Goal: Transaction & Acquisition: Purchase product/service

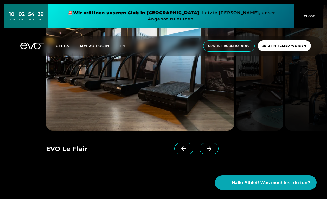
scroll to position [445, 0]
click at [210, 149] on icon at bounding box center [208, 148] width 9 height 5
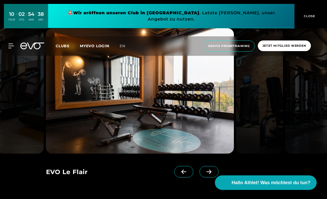
scroll to position [423, 0]
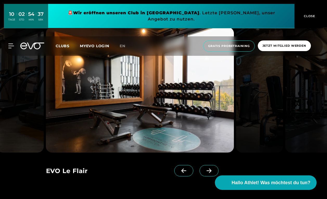
click at [209, 172] on icon at bounding box center [208, 171] width 9 height 5
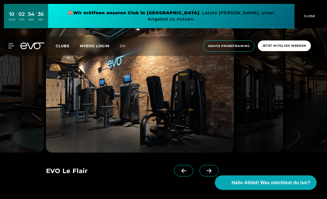
click at [209, 172] on icon at bounding box center [208, 171] width 9 height 5
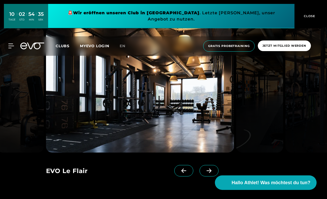
click at [209, 172] on icon at bounding box center [208, 171] width 9 height 5
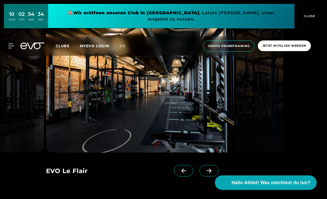
click at [209, 172] on icon at bounding box center [208, 171] width 9 height 5
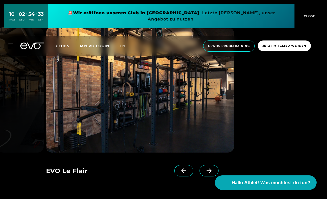
click at [210, 172] on icon at bounding box center [208, 171] width 9 height 5
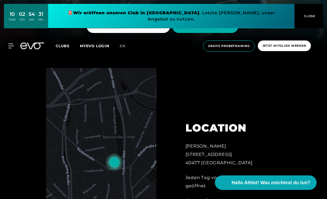
scroll to position [121, 0]
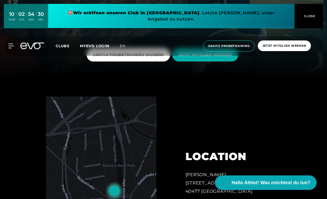
click at [314, 14] on span "CLOSE" at bounding box center [308, 16] width 13 height 5
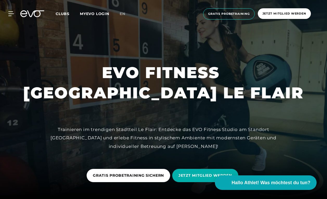
scroll to position [0, 0]
click at [11, 13] on icon at bounding box center [12, 13] width 8 height 5
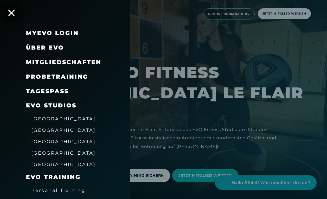
click at [48, 92] on link "TAGESPASS" at bounding box center [47, 91] width 43 height 7
click at [48, 118] on span "[GEOGRAPHIC_DATA]" at bounding box center [63, 118] width 64 height 5
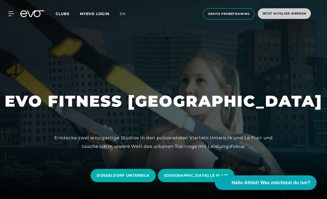
click at [267, 14] on span "Jetzt Mitglied werden" at bounding box center [284, 13] width 44 height 4
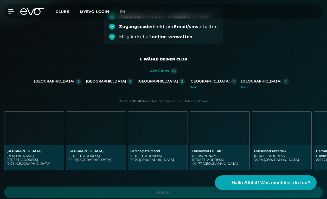
scroll to position [66, 0]
click at [126, 81] on div "[GEOGRAPHIC_DATA]" at bounding box center [106, 81] width 40 height 5
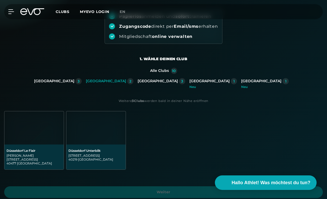
click at [32, 142] on img at bounding box center [33, 128] width 59 height 33
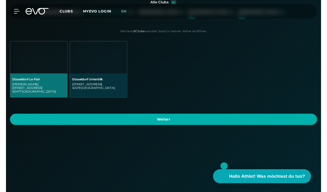
scroll to position [139, 0]
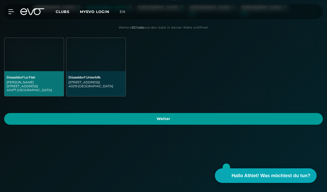
click at [189, 120] on span "Weiter" at bounding box center [163, 119] width 319 height 12
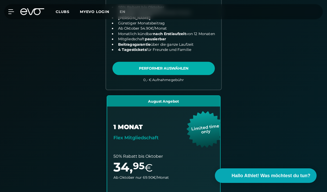
scroll to position [286, 0]
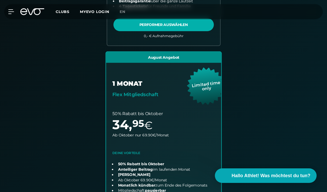
click at [151, 103] on link "choose plan" at bounding box center [163, 146] width 115 height 189
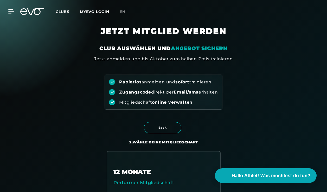
scroll to position [0, 0]
click at [11, 12] on icon at bounding box center [12, 11] width 8 height 5
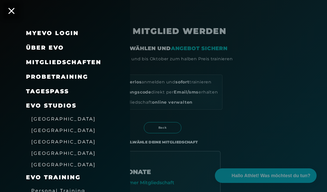
click at [56, 119] on span "[GEOGRAPHIC_DATA]" at bounding box center [63, 118] width 64 height 5
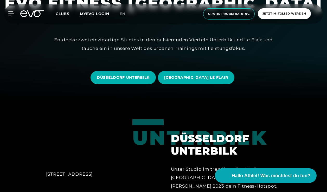
scroll to position [91, 0]
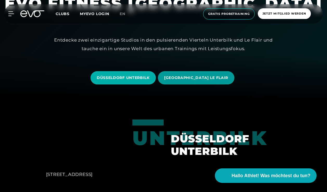
click at [183, 77] on span "[GEOGRAPHIC_DATA] LE FLAIR" at bounding box center [196, 77] width 64 height 5
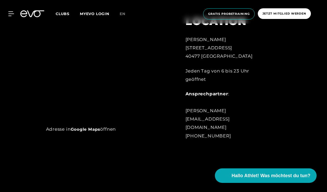
scroll to position [248, 0]
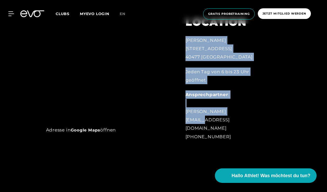
drag, startPoint x: 196, startPoint y: 50, endPoint x: 200, endPoint y: 130, distance: 80.5
click at [200, 130] on div "LOCATION [PERSON_NAME][STREET_ADDRESS] Jeden Tag von 6 bis 23 Uhr geöffnet Ansp…" at bounding box center [228, 75] width 100 height 144
click at [200, 130] on div "Ansprechpartner : [PERSON_NAME] [EMAIL_ADDRESS][DOMAIN_NAME] [PHONE_NUMBER]" at bounding box center [227, 115] width 85 height 50
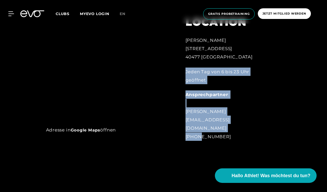
drag, startPoint x: 192, startPoint y: 70, endPoint x: 197, endPoint y: 133, distance: 63.3
click at [197, 134] on div "[PERSON_NAME][STREET_ADDRESS] Jeden Tag von 6 bis 23 Uhr geöffnet Ansprechpartn…" at bounding box center [227, 88] width 85 height 105
click at [197, 133] on div "Ansprechpartner : [PERSON_NAME] [EMAIL_ADDRESS][DOMAIN_NAME] [PHONE_NUMBER]" at bounding box center [227, 115] width 85 height 50
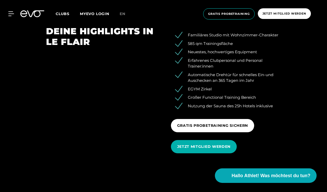
scroll to position [605, 0]
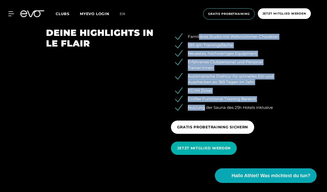
drag, startPoint x: 198, startPoint y: 34, endPoint x: 204, endPoint y: 105, distance: 71.2
click at [204, 105] on ul "Familiäres Studio mit Wohnzimmer-Charakter 585 qm Trainingsfläche Neuestes, hoc…" at bounding box center [226, 72] width 110 height 77
click at [202, 82] on li "Automatische Drehtür für schnelles Ein-und Auschecken an 365 Tagen im Jahr" at bounding box center [230, 80] width 102 height 12
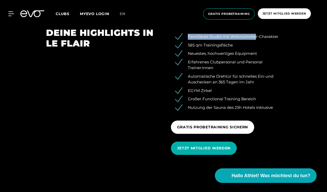
drag, startPoint x: 189, startPoint y: 36, endPoint x: 256, endPoint y: 36, distance: 67.6
click at [256, 36] on li "Familiäres Studio mit Wohnzimmer-Charakter" at bounding box center [230, 37] width 102 height 6
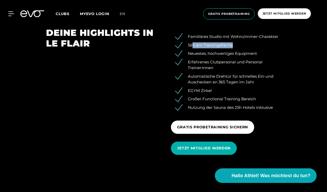
drag, startPoint x: 192, startPoint y: 45, endPoint x: 240, endPoint y: 45, distance: 47.8
click at [240, 45] on li "585 qm Trainingsfläche" at bounding box center [230, 45] width 102 height 6
drag, startPoint x: 199, startPoint y: 52, endPoint x: 251, endPoint y: 52, distance: 51.7
click at [251, 52] on li "Neuestes, hochwertiges Equipment" at bounding box center [230, 54] width 102 height 6
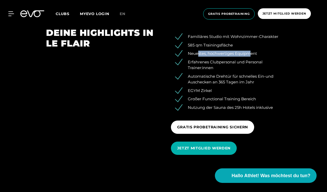
click at [251, 52] on li "Neuestes, hochwertiges Equipment" at bounding box center [230, 54] width 102 height 6
drag, startPoint x: 196, startPoint y: 59, endPoint x: 215, endPoint y: 62, distance: 19.3
click at [215, 62] on li "Erfahrenes Clubpersonal und Personal Trainer:innen" at bounding box center [230, 65] width 102 height 12
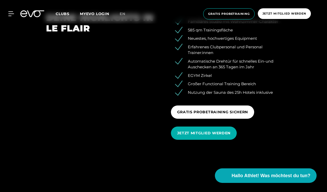
scroll to position [621, 0]
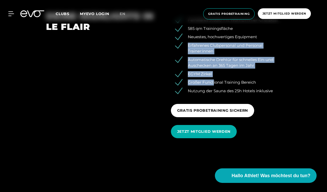
drag, startPoint x: 199, startPoint y: 42, endPoint x: 214, endPoint y: 81, distance: 42.5
click at [214, 81] on ul "Familiäres Studio mit Wohnzimmer-Charakter 585 qm Trainingsfläche Neuestes, hoc…" at bounding box center [226, 55] width 110 height 77
click at [214, 81] on li "Großer Functional Training Bereich" at bounding box center [230, 83] width 102 height 6
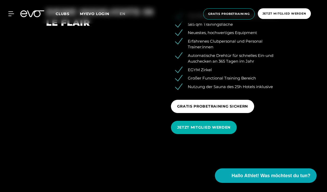
scroll to position [626, 0]
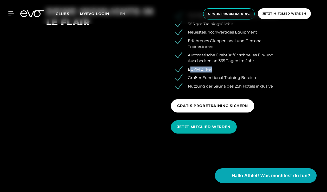
drag, startPoint x: 191, startPoint y: 69, endPoint x: 218, endPoint y: 69, distance: 26.8
click at [218, 69] on li "EGYM Zirkel" at bounding box center [230, 70] width 102 height 6
drag, startPoint x: 201, startPoint y: 77, endPoint x: 253, endPoint y: 77, distance: 52.0
click at [253, 77] on li "Großer Functional Training Bereich" at bounding box center [230, 78] width 102 height 6
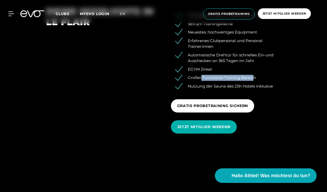
click at [253, 77] on li "Großer Functional Training Bereich" at bounding box center [230, 78] width 102 height 6
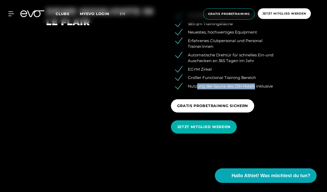
drag, startPoint x: 199, startPoint y: 86, endPoint x: 257, endPoint y: 86, distance: 58.0
click at [257, 86] on li "Nutzung der Sauna des 25h Hotels inklusive" at bounding box center [230, 86] width 102 height 6
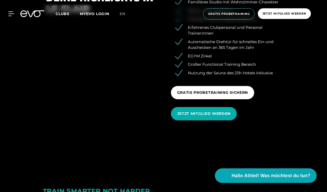
scroll to position [640, 0]
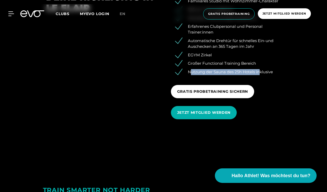
drag, startPoint x: 191, startPoint y: 68, endPoint x: 261, endPoint y: 68, distance: 70.5
click at [261, 69] on li "Nutzung der Sauna des 25h Hotels inklusive" at bounding box center [230, 72] width 102 height 6
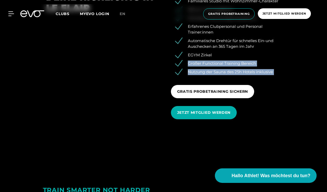
drag, startPoint x: 253, startPoint y: 57, endPoint x: 261, endPoint y: 75, distance: 19.2
click at [261, 75] on div "Familiäres Studio mit Wohnzimmer-Charakter 585 qm Trainingsfläche Neuestes, hoc…" at bounding box center [226, 57] width 125 height 131
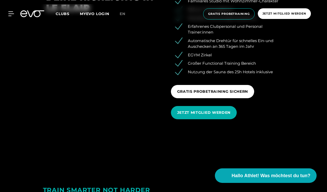
click at [261, 75] on div "Familiäres Studio mit Wohnzimmer-Charakter 585 qm Trainingsfläche Neuestes, hoc…" at bounding box center [226, 57] width 125 height 131
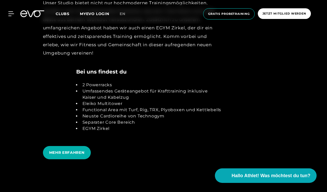
scroll to position [892, 0]
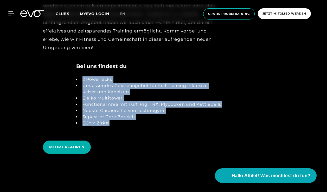
drag, startPoint x: 107, startPoint y: 74, endPoint x: 120, endPoint y: 122, distance: 50.0
click at [120, 122] on div "2 Powerracks Umfassendes Geräteangebot für Krafttraining inklusive [PERSON_NAME…" at bounding box center [149, 101] width 146 height 62
click at [120, 122] on li "EGYM Zirkel" at bounding box center [150, 123] width 141 height 6
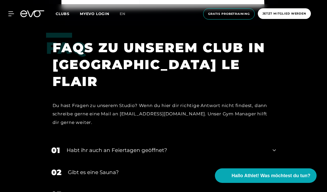
scroll to position [1450, 0]
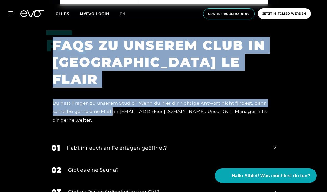
drag, startPoint x: 125, startPoint y: 47, endPoint x: 126, endPoint y: 98, distance: 51.0
click at [126, 98] on div "FAQ FAQS ZU UNSEREM CLUB IN [GEOGRAPHIC_DATA] LE FLAIR Du hast Fragen zu unsere…" at bounding box center [163, 83] width 235 height 107
click at [126, 99] on div "Du hast Fragen zu unserem Studio? Wenn du hier dir richtige Antwort nicht finde…" at bounding box center [161, 111] width 216 height 25
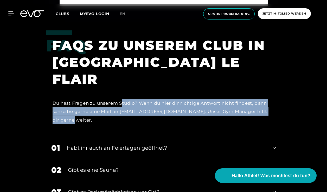
drag, startPoint x: 124, startPoint y: 90, endPoint x: 124, endPoint y: 106, distance: 15.6
click at [124, 106] on div "Du hast Fragen zu unserem Studio? Wenn du hier dir richtige Antwort nicht finde…" at bounding box center [161, 111] width 216 height 25
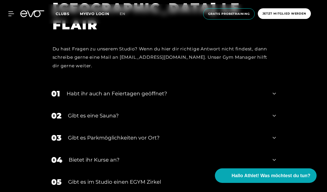
scroll to position [1506, 0]
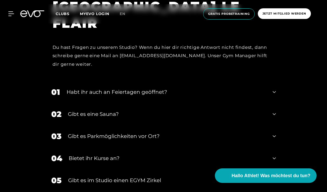
click at [128, 88] on div "Habt ihr auch an Feiertagen geöffnet?" at bounding box center [167, 92] width 200 height 8
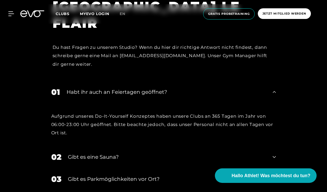
click at [129, 81] on div "01 Habt ihr auch an Feiertagen geöffnet?" at bounding box center [163, 92] width 235 height 22
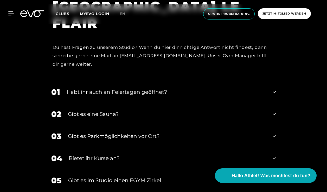
click at [105, 110] on div "Gibt es eine Sauna?" at bounding box center [167, 114] width 198 height 8
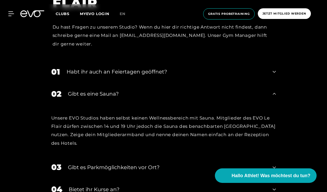
scroll to position [1535, 0]
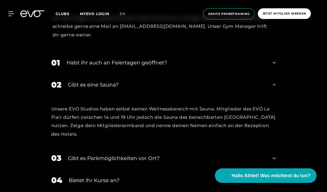
click at [114, 59] on div "Habt ihr auch an Feiertagen geöffnet?" at bounding box center [167, 63] width 200 height 8
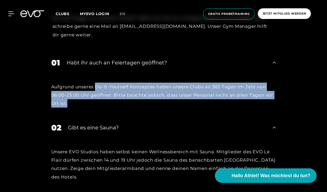
drag, startPoint x: 96, startPoint y: 73, endPoint x: 97, endPoint y: 91, distance: 18.5
click at [97, 92] on div "Aufgrund unseres Do-It-Yourself Konzeptes haben unsere Clubs an 365 Tagen im Ja…" at bounding box center [163, 95] width 225 height 25
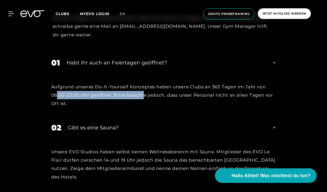
drag, startPoint x: 56, startPoint y: 83, endPoint x: 151, endPoint y: 83, distance: 95.2
click at [151, 83] on div "Aufgrund unseres Do-It-Yourself Konzeptes haben unsere Clubs an 365 Tagen im Ja…" at bounding box center [163, 95] width 225 height 25
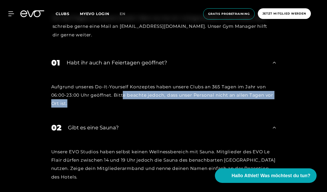
drag, startPoint x: 122, startPoint y: 81, endPoint x: 124, endPoint y: 94, distance: 13.3
click at [124, 94] on div "Aufgrund unseres Do-It-Yourself Konzeptes haben unsere Clubs an 365 Tagen im Ja…" at bounding box center [163, 95] width 225 height 25
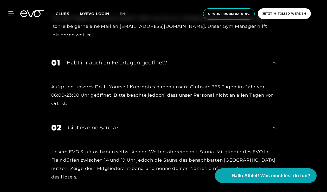
click at [116, 59] on div "Habt ihr auch an Feiertagen geöffnet?" at bounding box center [167, 63] width 200 height 8
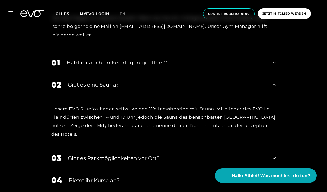
click at [122, 154] on div "Gibt es Parkmöglichkeiten vor Ort?" at bounding box center [167, 158] width 198 height 8
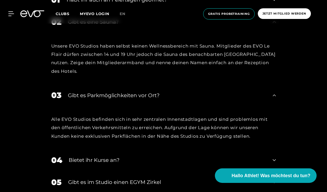
scroll to position [1602, 0]
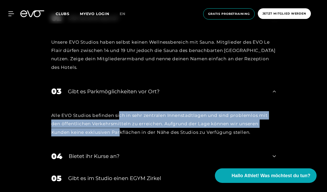
drag, startPoint x: 121, startPoint y: 101, endPoint x: 121, endPoint y: 123, distance: 21.3
click at [121, 123] on div "Alle EVO Studios befinden sich in sehr zentralen Innenstadtlagen und sind probl…" at bounding box center [163, 123] width 225 height 25
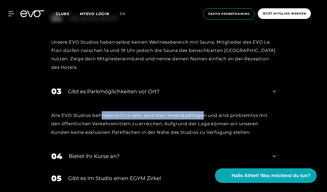
drag, startPoint x: 103, startPoint y: 102, endPoint x: 208, endPoint y: 102, distance: 105.3
click at [208, 111] on div "Alle EVO Studios befinden sich in sehr zentralen Innenstadtlagen und sind probl…" at bounding box center [163, 123] width 225 height 25
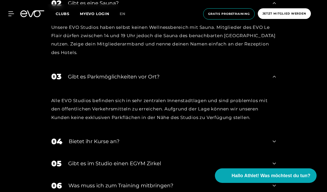
scroll to position [1617, 0]
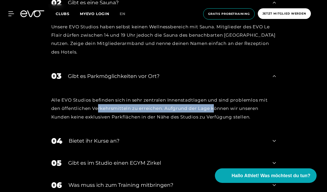
drag, startPoint x: 98, startPoint y: 97, endPoint x: 215, endPoint y: 97, distance: 117.0
click at [215, 97] on div "Alle EVO Studios befinden sich in sehr zentralen Innenstadtlagen und sind probl…" at bounding box center [163, 108] width 225 height 25
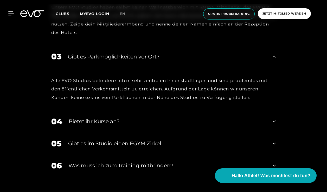
scroll to position [1639, 0]
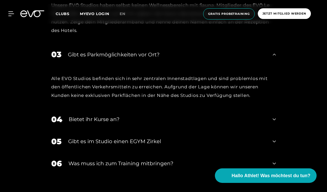
click at [116, 115] on div "Bietet ihr Kurse an?" at bounding box center [168, 119] width 198 height 8
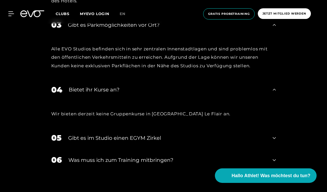
scroll to position [1670, 0]
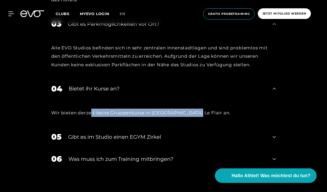
drag, startPoint x: 91, startPoint y: 100, endPoint x: 192, endPoint y: 100, distance: 101.1
click at [192, 109] on div "Wir bieten derzeit keine Gruppenkurse in [GEOGRAPHIC_DATA] Le Flair an." at bounding box center [163, 113] width 225 height 8
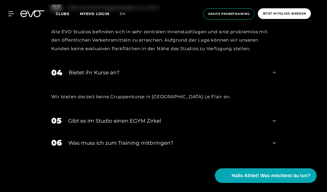
scroll to position [1686, 0]
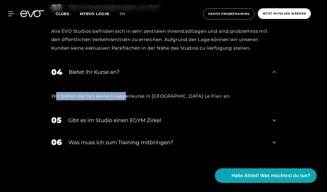
drag, startPoint x: 55, startPoint y: 85, endPoint x: 126, endPoint y: 85, distance: 71.5
click at [126, 92] on div "Wir bieten derzeit keine Gruppenkurse in [GEOGRAPHIC_DATA] Le Flair an." at bounding box center [163, 96] width 225 height 8
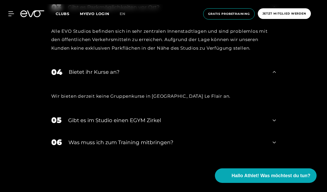
click at [104, 92] on div "Wir bieten derzeit keine Gruppenkurse in [GEOGRAPHIC_DATA] Le Flair an." at bounding box center [163, 96] width 225 height 8
click at [110, 116] on div "Gibt es im Studio einen EGYM Zirkel" at bounding box center [167, 120] width 198 height 8
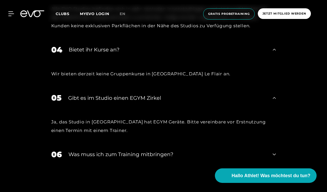
scroll to position [1709, 0]
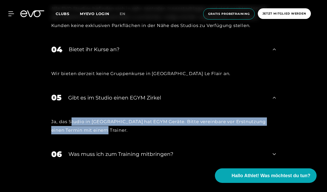
drag, startPoint x: 70, startPoint y: 111, endPoint x: 90, endPoint y: 116, distance: 20.8
click at [90, 118] on div "Ja, das Studio in [GEOGRAPHIC_DATA] hat EGYM Geräte. Bitte vereinbare vor Erstn…" at bounding box center [163, 126] width 225 height 17
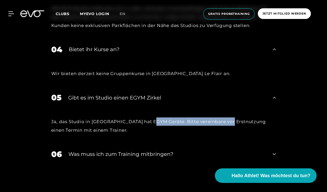
drag, startPoint x: 152, startPoint y: 110, endPoint x: 226, endPoint y: 110, distance: 74.1
click at [226, 118] on div "Ja, das Studio in [GEOGRAPHIC_DATA] hat EGYM Geräte. Bitte vereinbare vor Erstn…" at bounding box center [163, 126] width 225 height 17
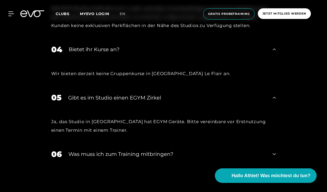
click at [126, 150] on div "Was muss ich zum Training mitbringen?" at bounding box center [167, 154] width 198 height 8
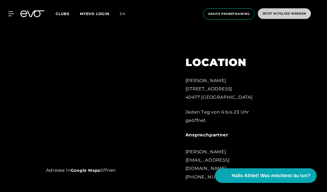
scroll to position [119, 0]
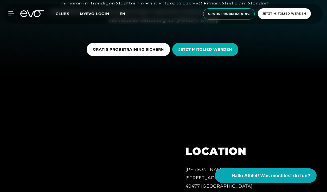
click at [121, 13] on span "en" at bounding box center [123, 13] width 6 height 5
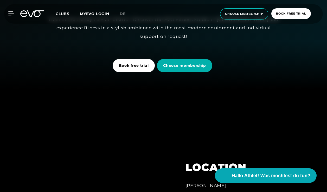
scroll to position [102, 0]
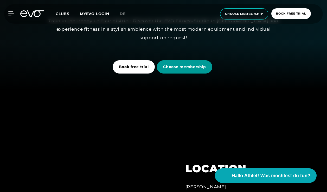
click at [182, 63] on span "Choose membership" at bounding box center [184, 66] width 55 height 13
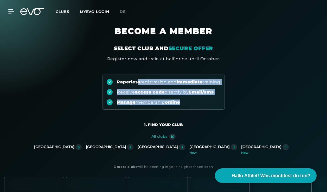
drag, startPoint x: 137, startPoint y: 82, endPoint x: 168, endPoint y: 106, distance: 39.3
click at [168, 106] on div "Paperless registration and immediate training Receive access code directly by E…" at bounding box center [163, 92] width 122 height 35
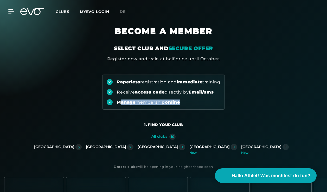
drag, startPoint x: 120, startPoint y: 101, endPoint x: 184, endPoint y: 101, distance: 64.2
click at [184, 101] on div "Manage membership online" at bounding box center [164, 102] width 114 height 6
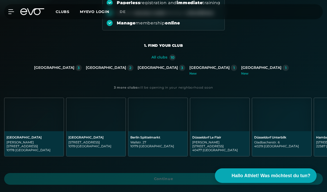
scroll to position [80, 0]
click at [126, 66] on div "[GEOGRAPHIC_DATA]" at bounding box center [106, 67] width 40 height 5
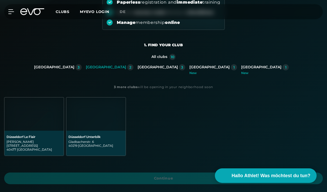
click at [37, 119] on img at bounding box center [33, 114] width 59 height 33
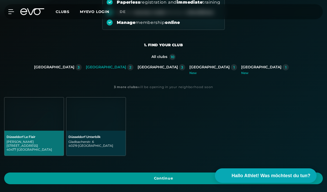
click at [141, 179] on span "Continue" at bounding box center [163, 179] width 319 height 12
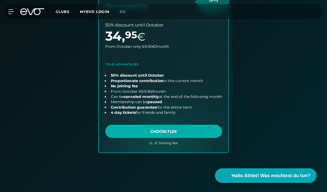
scroll to position [377, 0]
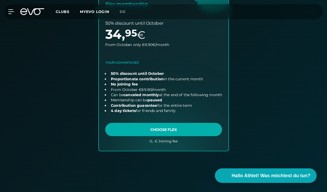
click at [140, 128] on link "choose plan" at bounding box center [163, 56] width 129 height 189
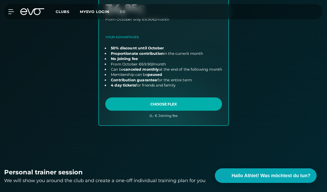
scroll to position [423, 0]
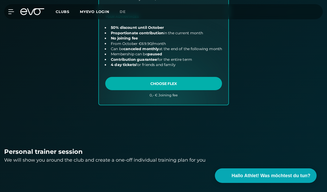
click at [152, 85] on link "choose plan" at bounding box center [163, 9] width 129 height 189
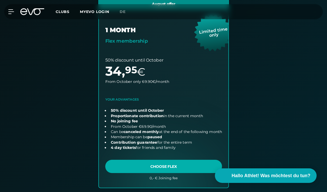
scroll to position [339, 0]
click at [156, 50] on link "choose plan" at bounding box center [163, 93] width 129 height 189
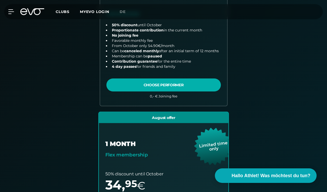
scroll to position [198, 0]
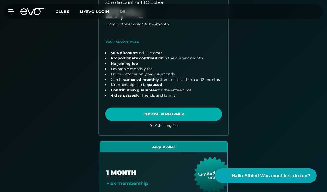
click at [148, 110] on link "choose plan" at bounding box center [163, 44] width 129 height 184
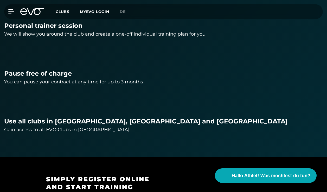
scroll to position [549, 0]
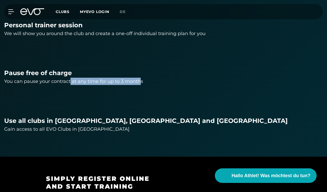
drag, startPoint x: 70, startPoint y: 82, endPoint x: 139, endPoint y: 82, distance: 69.4
click at [139, 82] on div "You can pause your contract at any time for up to 3 months" at bounding box center [163, 81] width 319 height 7
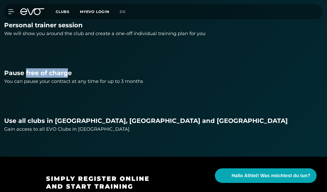
drag, startPoint x: 27, startPoint y: 74, endPoint x: 68, endPoint y: 74, distance: 41.6
click at [68, 74] on div "Pause free of charge" at bounding box center [163, 72] width 319 height 9
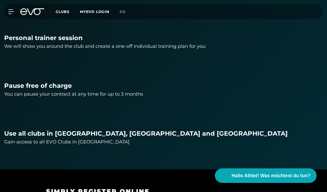
scroll to position [535, 0]
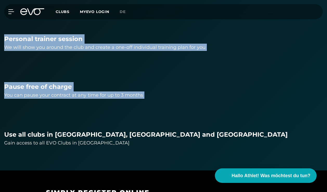
drag, startPoint x: 32, startPoint y: 33, endPoint x: 32, endPoint y: 108, distance: 75.7
click at [32, 108] on div "Personal trainer session We will show you around the club and create a one-off …" at bounding box center [163, 75] width 319 height 144
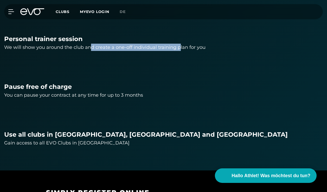
drag, startPoint x: 90, startPoint y: 45, endPoint x: 180, endPoint y: 46, distance: 90.0
click at [180, 46] on div "We will show you around the club and create a one-off individual training plan …" at bounding box center [163, 47] width 319 height 7
drag, startPoint x: 131, startPoint y: 45, endPoint x: 225, endPoint y: 45, distance: 93.9
click at [225, 45] on div "We will show you around the club and create a one-off individual training plan …" at bounding box center [163, 47] width 319 height 7
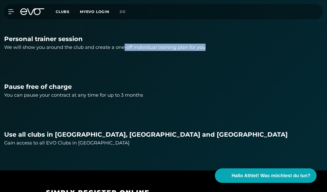
click at [225, 45] on div "We will show you around the club and create a one-off individual training plan …" at bounding box center [163, 47] width 319 height 7
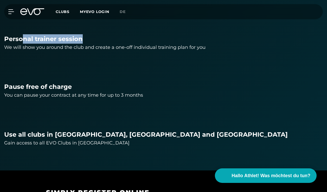
drag, startPoint x: 48, startPoint y: 40, endPoint x: 92, endPoint y: 40, distance: 43.4
click at [92, 40] on div "Personal trainer session" at bounding box center [163, 38] width 319 height 9
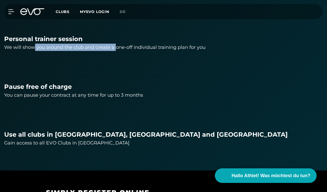
drag, startPoint x: 34, startPoint y: 47, endPoint x: 115, endPoint y: 47, distance: 81.1
click at [115, 47] on div "We will show you around the club and create a one-off individual training plan …" at bounding box center [163, 47] width 319 height 7
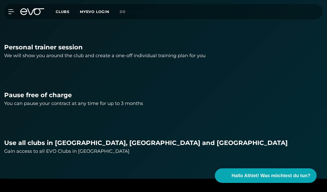
scroll to position [527, 0]
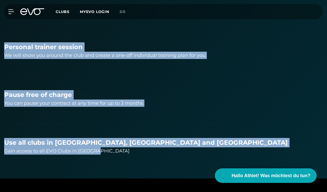
drag, startPoint x: 112, startPoint y: 38, endPoint x: 111, endPoint y: 150, distance: 111.8
click at [111, 150] on div "Personal trainer session We will show you around the club and create a one-off …" at bounding box center [163, 83] width 319 height 144
click at [111, 150] on div "Gain access to all EVO Clubs in [GEOGRAPHIC_DATA]" at bounding box center [163, 150] width 319 height 7
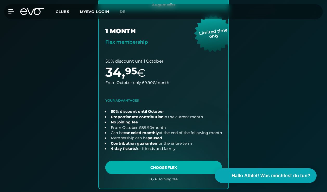
scroll to position [340, 0]
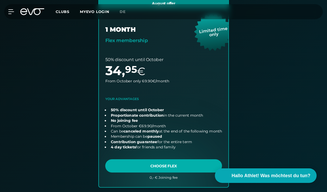
click at [136, 164] on link "choose plan" at bounding box center [163, 92] width 129 height 189
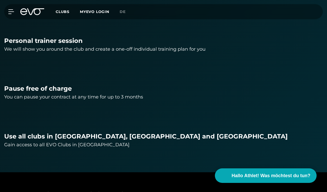
scroll to position [587, 0]
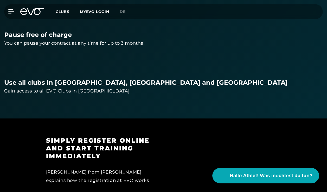
click at [295, 179] on span "Hallo Athlet! Was möchtest du tun?" at bounding box center [271, 175] width 83 height 7
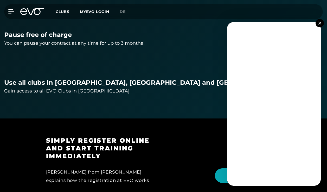
click at [322, 23] on button at bounding box center [319, 23] width 8 height 8
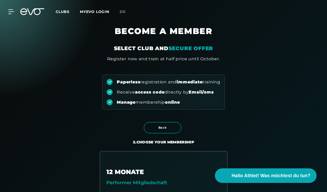
scroll to position [0, 0]
click at [67, 12] on span "Clubs" at bounding box center [63, 11] width 14 height 5
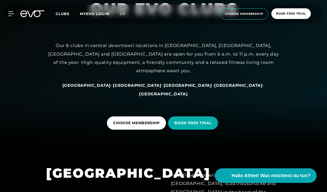
scroll to position [50, 0]
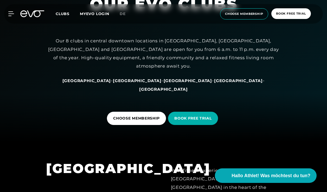
click at [164, 83] on span "[GEOGRAPHIC_DATA]" at bounding box center [188, 80] width 49 height 5
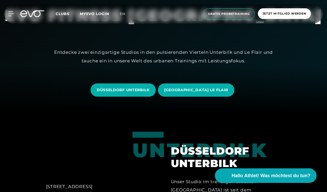
scroll to position [78, 0]
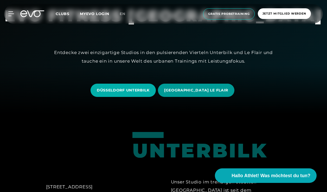
click at [193, 88] on span "[GEOGRAPHIC_DATA] LE FLAIR" at bounding box center [196, 90] width 64 height 5
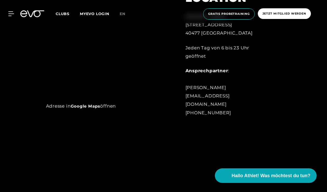
scroll to position [278, 0]
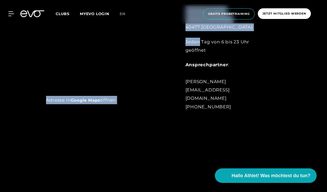
drag, startPoint x: 199, startPoint y: 47, endPoint x: 202, endPoint y: 118, distance: 70.3
click at [202, 118] on div "Adresse in Google Maps öffnen LOCATION [PERSON_NAME][STREET_ADDRESS] Jeden Tag …" at bounding box center [163, 25] width 327 height 222
click at [202, 118] on div at bounding box center [163, 25] width 327 height 222
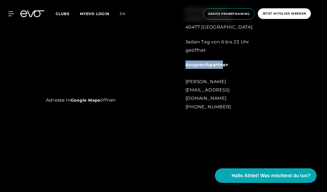
drag, startPoint x: 188, startPoint y: 72, endPoint x: 222, endPoint y: 72, distance: 34.1
click at [222, 67] on strong "Ansprechpartner" at bounding box center [206, 64] width 43 height 5
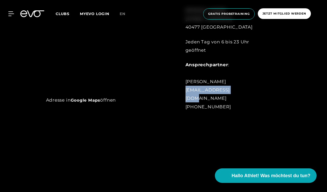
drag, startPoint x: 186, startPoint y: 99, endPoint x: 231, endPoint y: 99, distance: 45.0
click at [231, 99] on div "Ansprechpartner : [PERSON_NAME] [EMAIL_ADDRESS][DOMAIN_NAME] [PHONE_NUMBER]" at bounding box center [227, 86] width 85 height 50
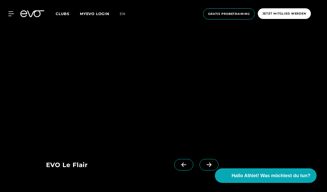
scroll to position [416, 0]
click at [143, 86] on img at bounding box center [140, 86] width 188 height 118
click at [210, 164] on icon at bounding box center [208, 163] width 9 height 5
click at [212, 164] on icon at bounding box center [208, 163] width 9 height 5
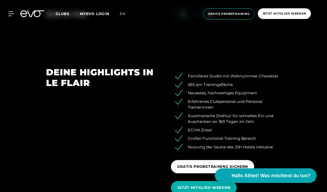
scroll to position [566, 0]
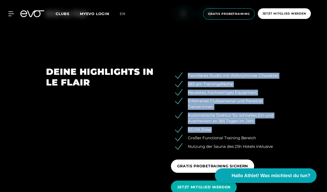
drag, startPoint x: 203, startPoint y: 69, endPoint x: 214, endPoint y: 126, distance: 58.5
click at [214, 126] on div "Familiäres Studio mit Wohnzimmer-Charakter 585 qm Trainingsfläche Neuestes, hoc…" at bounding box center [226, 132] width 125 height 131
click at [214, 127] on li "EGYM Zirkel" at bounding box center [230, 130] width 102 height 6
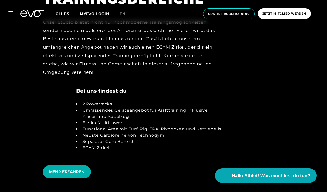
scroll to position [867, 0]
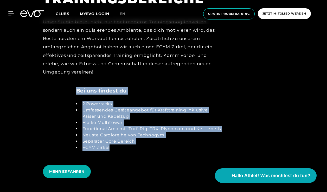
drag, startPoint x: 158, startPoint y: 82, endPoint x: 159, endPoint y: 144, distance: 62.1
click at [159, 144] on section "TRAIN SMARTER NOT HARDER UNSERE TRAININGSBEREICHE Unser Studio bietet nicht nur…" at bounding box center [163, 61] width 327 height 294
click at [159, 145] on li "EGYM Zirkel" at bounding box center [150, 148] width 141 height 6
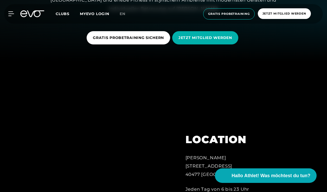
scroll to position [64, 0]
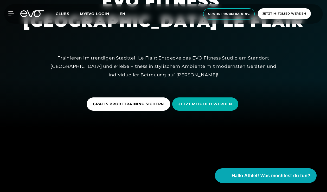
click at [121, 13] on span "en" at bounding box center [123, 13] width 6 height 5
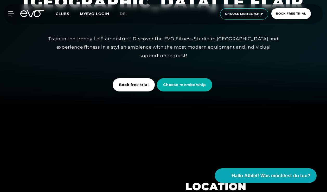
scroll to position [84, 0]
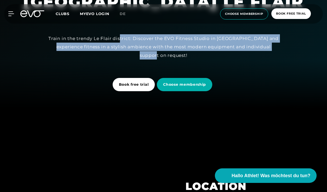
drag, startPoint x: 132, startPoint y: 37, endPoint x: 172, endPoint y: 55, distance: 44.4
click at [172, 56] on div "Train in the trendy Le Flair district: Discover the EVO Fitness Studio in [GEOG…" at bounding box center [164, 46] width 234 height 25
click at [172, 55] on div "Train in the trendy Le Flair district: Discover the EVO Fitness Studio in [GEOG…" at bounding box center [164, 46] width 234 height 25
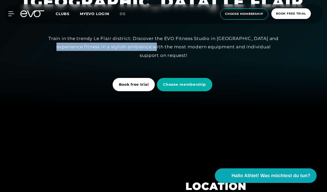
drag, startPoint x: 70, startPoint y: 47, endPoint x: 172, endPoint y: 49, distance: 101.9
click at [173, 49] on div "Train in the trendy Le Flair district: Discover the EVO Fitness Studio in [GEOG…" at bounding box center [164, 46] width 234 height 25
click at [172, 49] on div "Train in the trendy Le Flair district: Discover the EVO Fitness Studio in [GEOG…" at bounding box center [164, 46] width 234 height 25
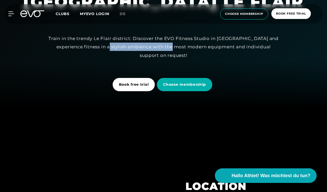
drag, startPoint x: 125, startPoint y: 46, endPoint x: 193, endPoint y: 46, distance: 67.9
click at [193, 46] on div "Train in the trendy Le Flair district: Discover the EVO Fitness Studio in [GEOG…" at bounding box center [164, 46] width 234 height 25
click at [193, 47] on div "Train in the trendy Le Flair district: Discover the EVO Fitness Studio in [GEOG…" at bounding box center [164, 46] width 234 height 25
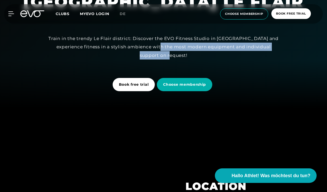
drag, startPoint x: 181, startPoint y: 42, endPoint x: 190, endPoint y: 55, distance: 15.9
click at [190, 56] on div "Train in the trendy Le Flair district: Discover the EVO Fitness Studio in [GEOG…" at bounding box center [164, 46] width 234 height 25
click at [190, 55] on div "Train in the trendy Le Flair district: Discover the EVO Fitness Studio in [GEOG…" at bounding box center [164, 46] width 234 height 25
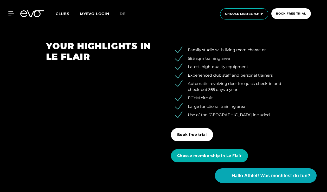
scroll to position [597, 0]
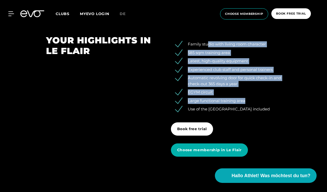
drag, startPoint x: 207, startPoint y: 43, endPoint x: 229, endPoint y: 102, distance: 63.7
click at [229, 102] on ul "Family studio with living room character 585 sqm training area Latest, high-qua…" at bounding box center [226, 76] width 110 height 71
click at [229, 102] on li "Large functional training area" at bounding box center [230, 101] width 102 height 6
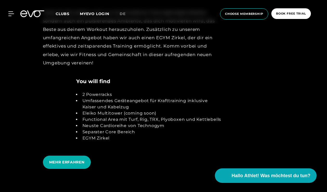
scroll to position [874, 0]
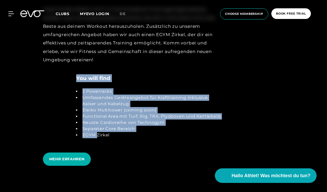
drag, startPoint x: 93, startPoint y: 71, endPoint x: 98, endPoint y: 134, distance: 63.7
click at [98, 134] on section "TRAIN SMARTER NOT HARDER UNSERE TRAININGSBEREICHE Unser Studio bietet nicht nur…" at bounding box center [163, 49] width 327 height 294
click at [98, 134] on li "EGYM Zirkel" at bounding box center [150, 135] width 141 height 6
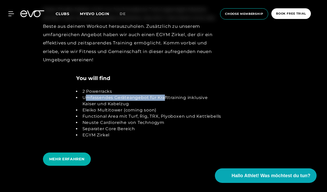
drag, startPoint x: 87, startPoint y: 94, endPoint x: 165, endPoint y: 93, distance: 78.3
click at [165, 95] on li "Umfassendes Geräteangebot für Krafttraining inklusive Kaiser und Kabelzug" at bounding box center [150, 101] width 141 height 12
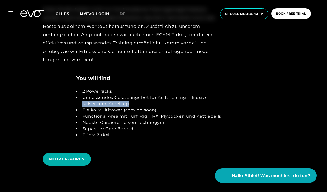
drag, startPoint x: 83, startPoint y: 102, endPoint x: 141, endPoint y: 102, distance: 58.5
click at [141, 102] on li "Umfassendes Geräteangebot für Krafttraining inklusive Kaiser und Kabelzug" at bounding box center [150, 101] width 141 height 12
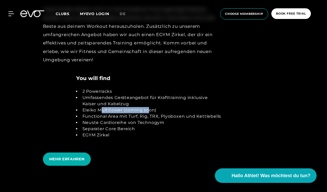
drag, startPoint x: 100, startPoint y: 107, endPoint x: 149, endPoint y: 107, distance: 49.7
click at [149, 107] on li "Eleiko Multitower (coming soon)" at bounding box center [150, 110] width 141 height 6
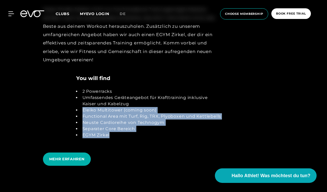
drag, startPoint x: 138, startPoint y: 105, endPoint x: 139, endPoint y: 142, distance: 36.9
click at [139, 142] on div "2 Powerracks Umfassendes Geräteangebot für Krafttraining inklusive [PERSON_NAME…" at bounding box center [149, 113] width 146 height 62
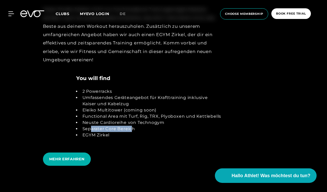
drag, startPoint x: 92, startPoint y: 128, endPoint x: 132, endPoint y: 128, distance: 40.3
click at [132, 128] on li "Separater Core Bereich" at bounding box center [150, 129] width 141 height 6
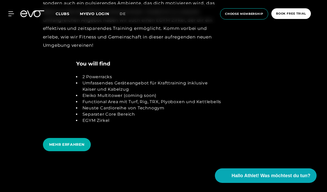
scroll to position [888, 0]
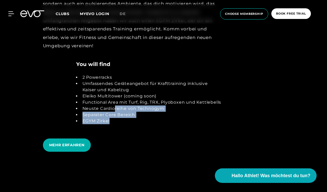
drag, startPoint x: 114, startPoint y: 109, endPoint x: 115, endPoint y: 120, distance: 10.7
click at [115, 120] on ul "2 Powerracks Umfassendes Geräteangebot für Krafttraining inklusive [PERSON_NAME…" at bounding box center [149, 99] width 146 height 50
click at [115, 120] on li "EGYM Zirkel" at bounding box center [150, 121] width 141 height 6
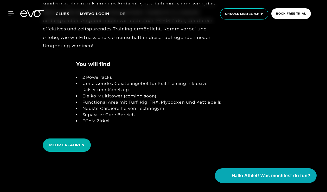
drag, startPoint x: 101, startPoint y: 110, endPoint x: 171, endPoint y: 109, distance: 70.7
click at [171, 109] on ul "2 Powerracks Umfassendes Geräteangebot für Krafttraining inklusive [PERSON_NAME…" at bounding box center [149, 99] width 146 height 50
click at [171, 109] on li "Neuste Cardioreihe von Technogym" at bounding box center [150, 109] width 141 height 6
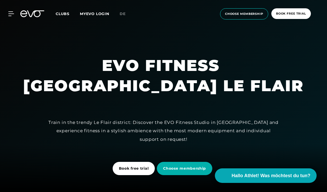
scroll to position [0, 0]
click at [6, 8] on div "MyEVO Login About Memberships free trial DAYPASS EVO Studios [GEOGRAPHIC_DATA] …" at bounding box center [163, 14] width 325 height 20
click at [11, 12] on icon at bounding box center [12, 14] width 7 height 4
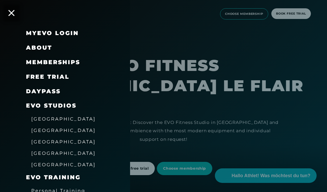
click at [11, 10] on div "MyEVO Login About Memberships free trial DAYPASS EVO Studios [GEOGRAPHIC_DATA] …" at bounding box center [65, 96] width 130 height 192
click at [152, 51] on div at bounding box center [163, 96] width 327 height 192
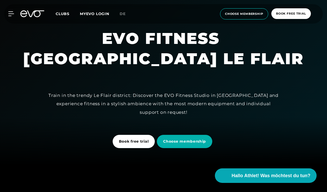
scroll to position [27, 0]
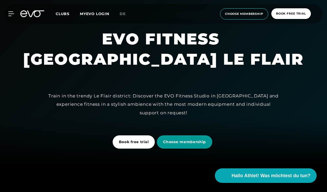
click at [186, 144] on span "Choose membership" at bounding box center [184, 141] width 43 height 5
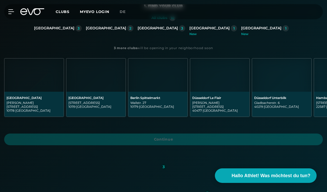
scroll to position [120, 0]
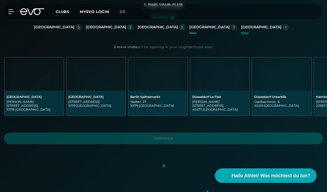
click at [125, 26] on div "[GEOGRAPHIC_DATA]" at bounding box center [106, 27] width 40 height 5
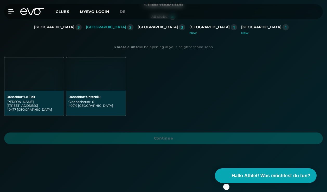
click at [44, 83] on img at bounding box center [33, 73] width 59 height 33
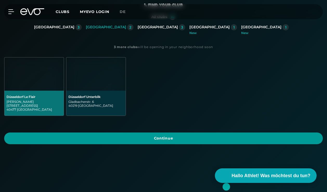
click at [101, 138] on span "Continue" at bounding box center [163, 139] width 319 height 12
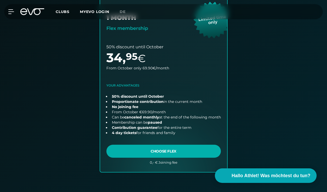
scroll to position [354, 0]
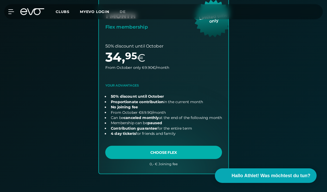
click at [163, 153] on link "choose plan" at bounding box center [163, 78] width 129 height 189
